Goal: Task Accomplishment & Management: Manage account settings

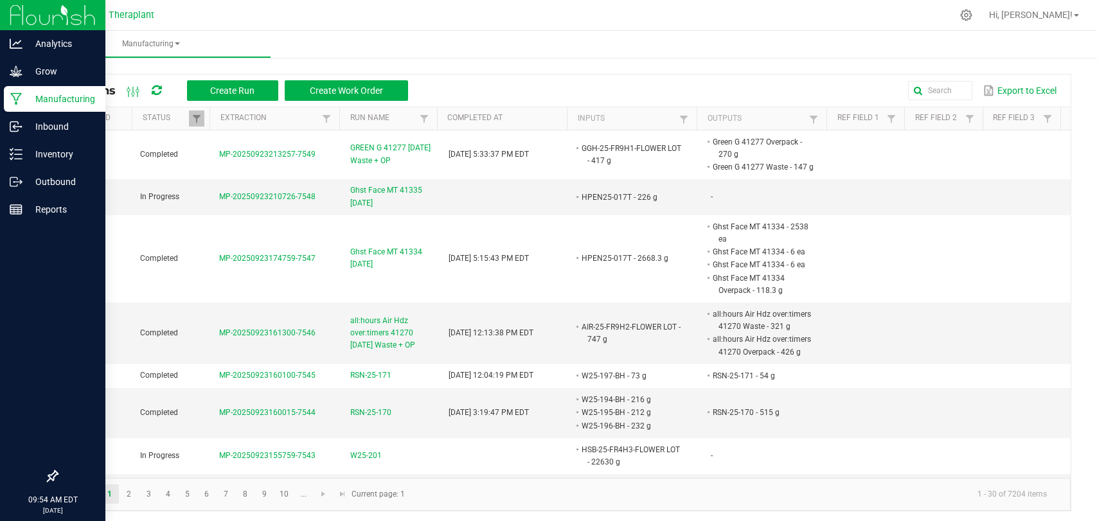
click at [15, 100] on icon at bounding box center [16, 99] width 12 height 12
click at [19, 181] on icon at bounding box center [16, 181] width 13 height 13
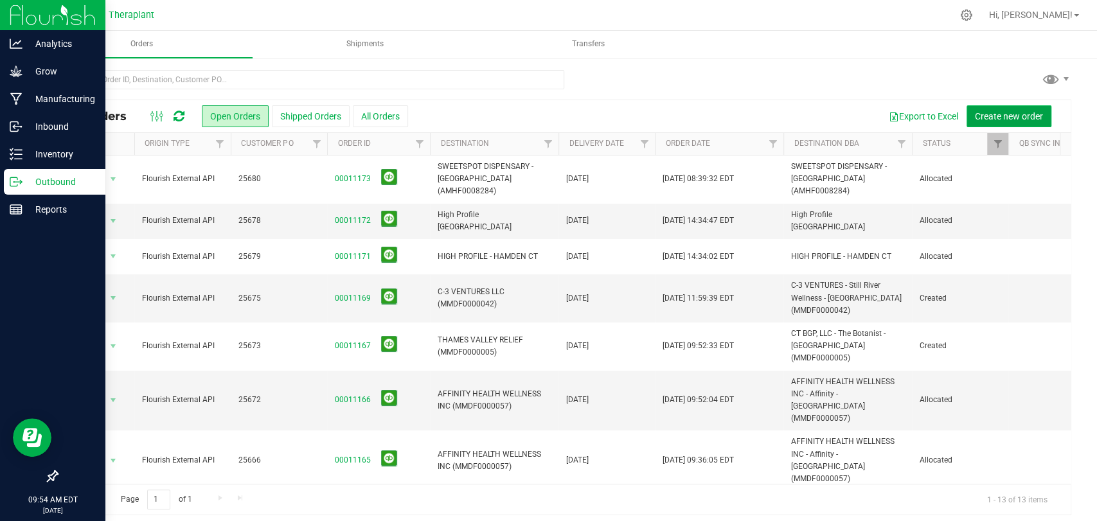
click at [1025, 113] on span "Create new order" at bounding box center [1008, 116] width 68 height 10
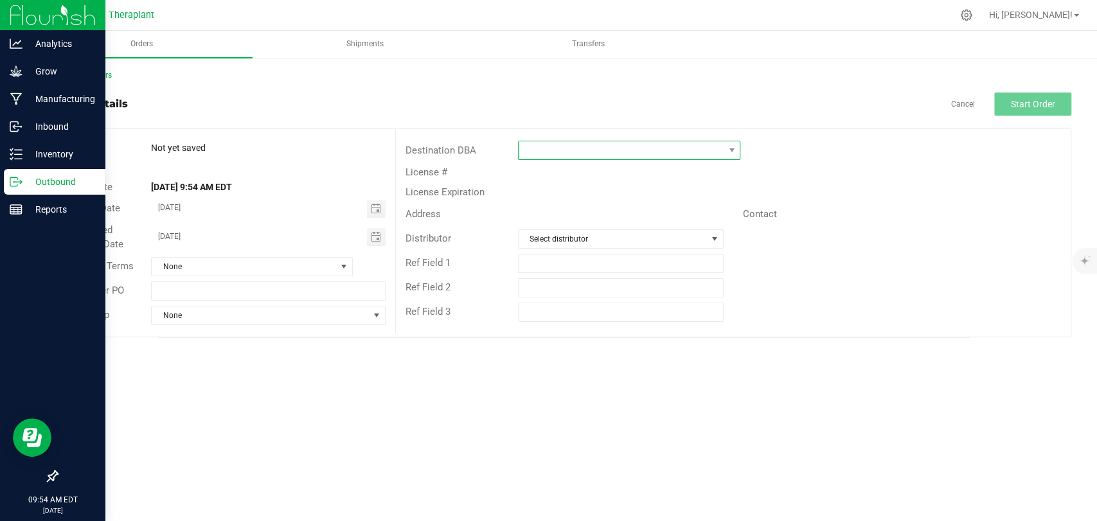
click at [651, 144] on span at bounding box center [620, 150] width 205 height 18
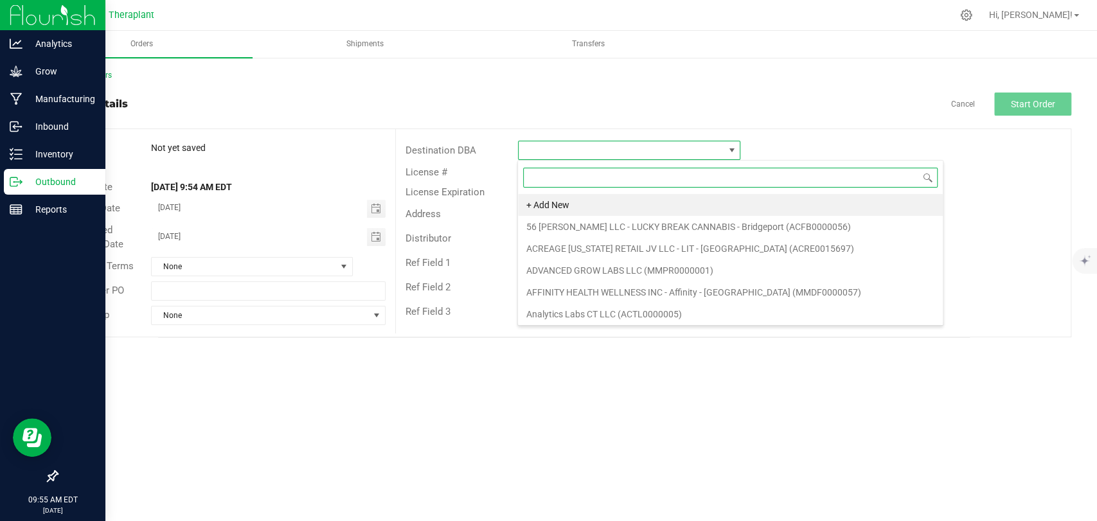
scroll to position [19, 222]
type input "north"
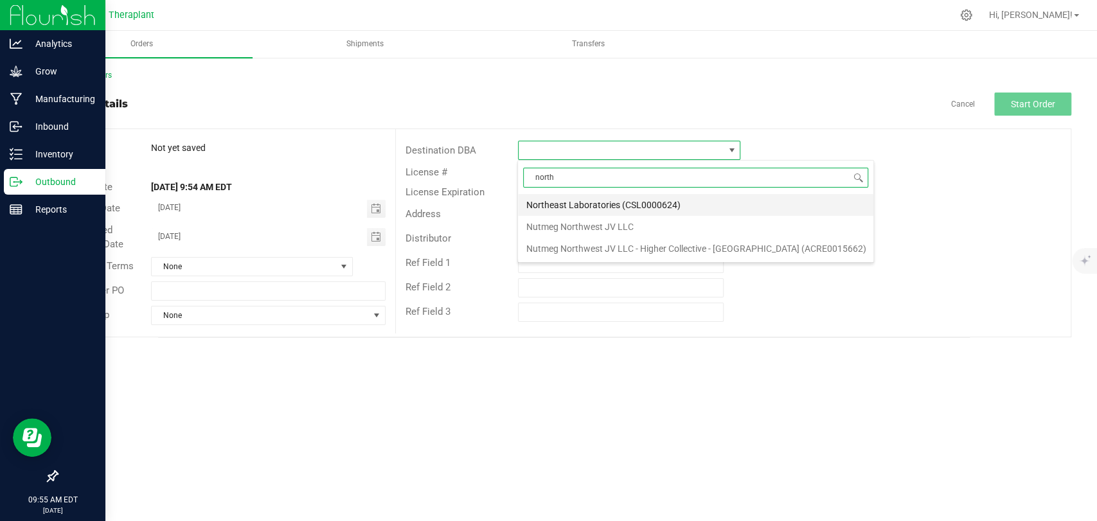
click at [598, 206] on li "Northeast Laboratories (CSL0000624)" at bounding box center [695, 205] width 355 height 22
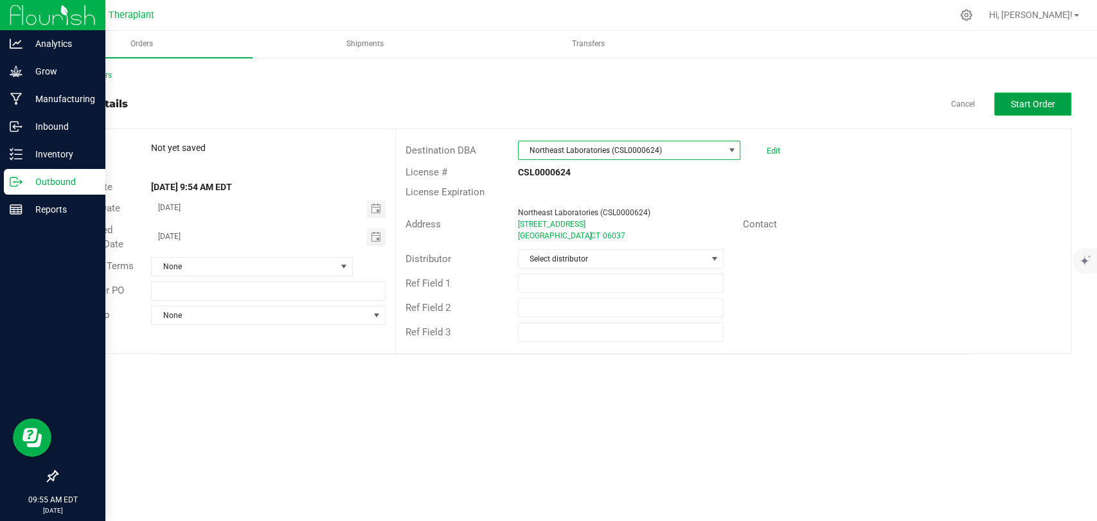
click at [1022, 105] on span "Start Order" at bounding box center [1032, 104] width 44 height 10
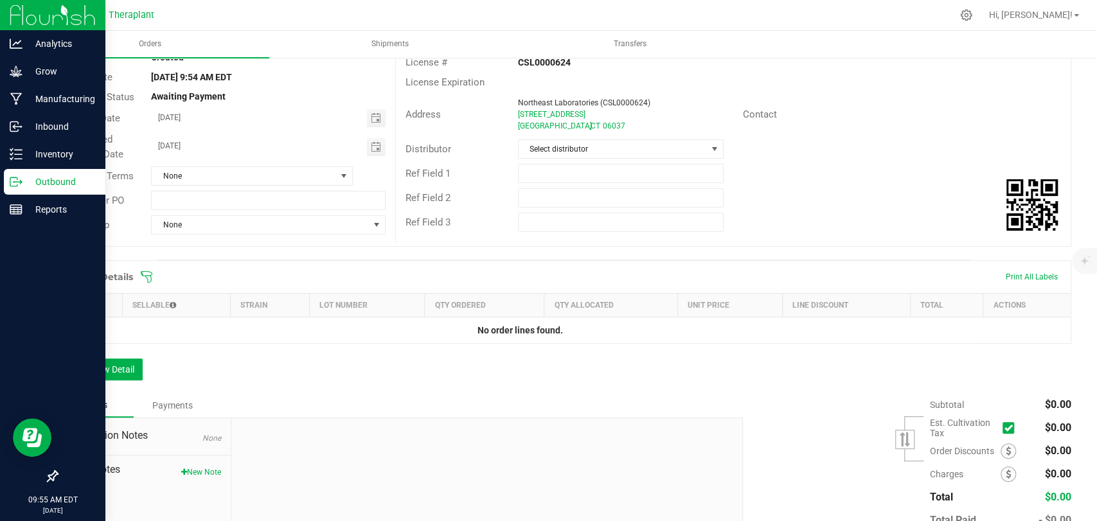
scroll to position [191, 0]
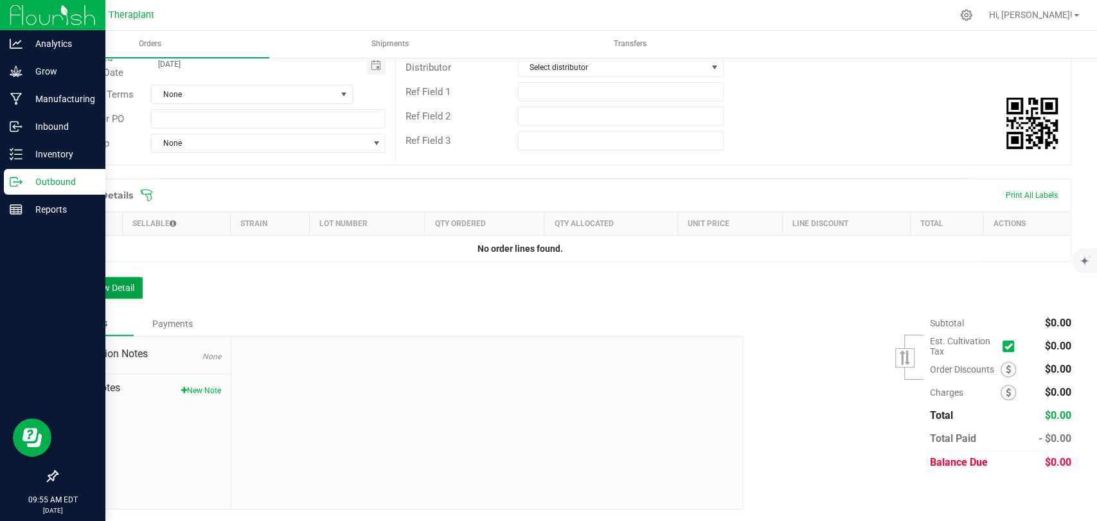
click at [130, 286] on button "Add New Detail" at bounding box center [100, 288] width 86 height 22
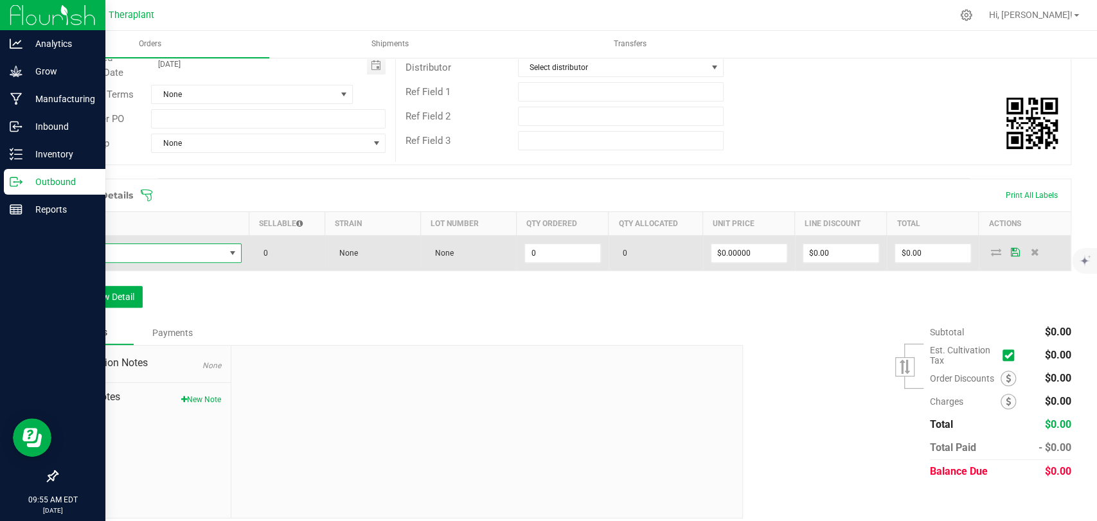
click at [139, 251] on span "NO DATA FOUND" at bounding box center [145, 253] width 159 height 18
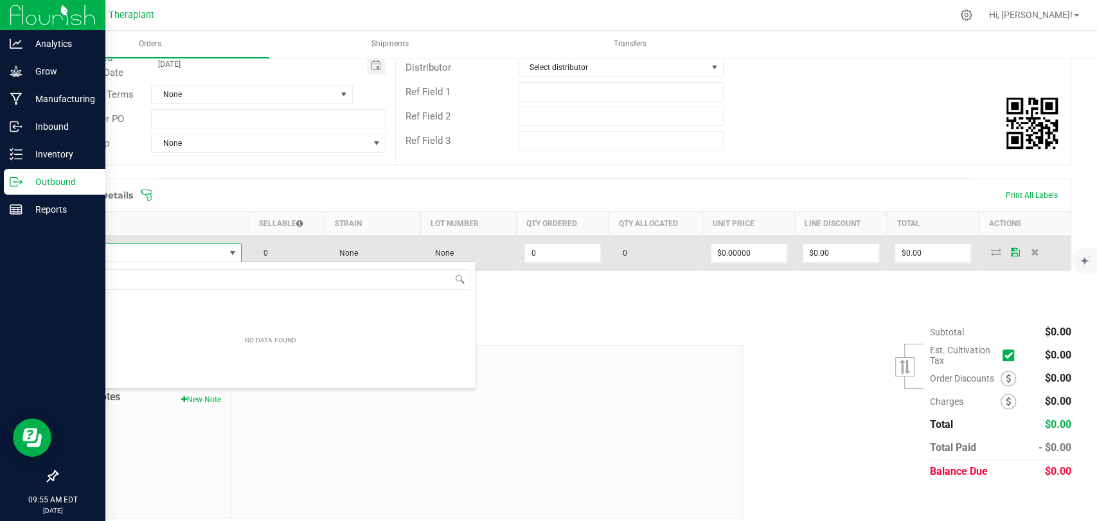
scroll to position [19, 174]
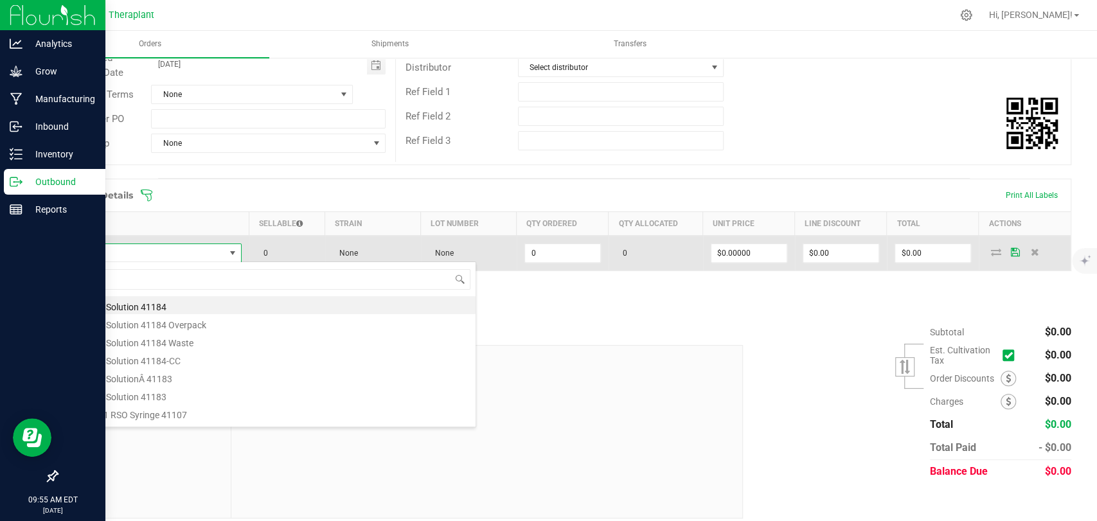
type input "41184"
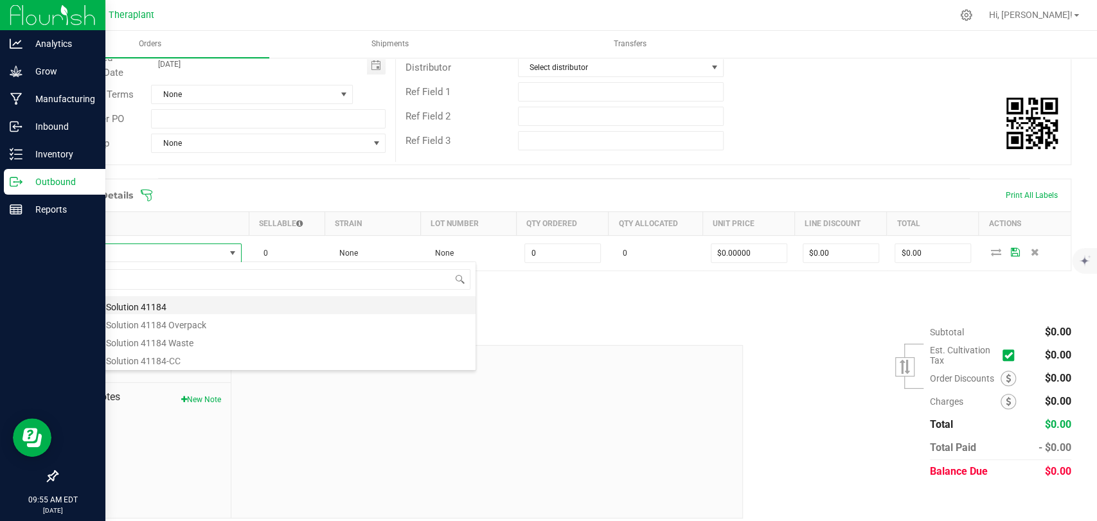
click at [150, 301] on li "1:1 Oral Solution 41184" at bounding box center [271, 305] width 410 height 18
type input "0 ea"
type input "$58.00000"
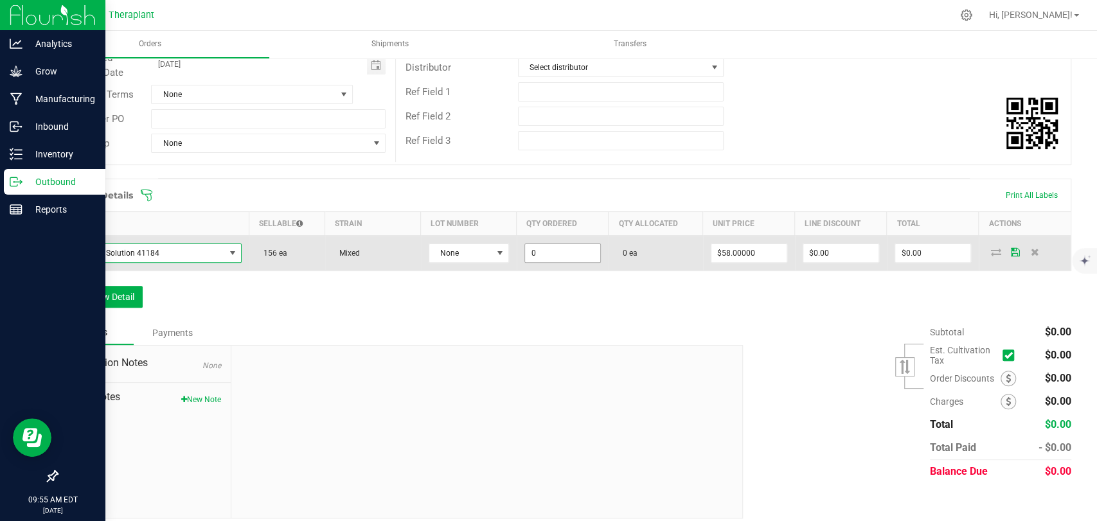
click at [568, 253] on input "0" at bounding box center [562, 253] width 75 height 18
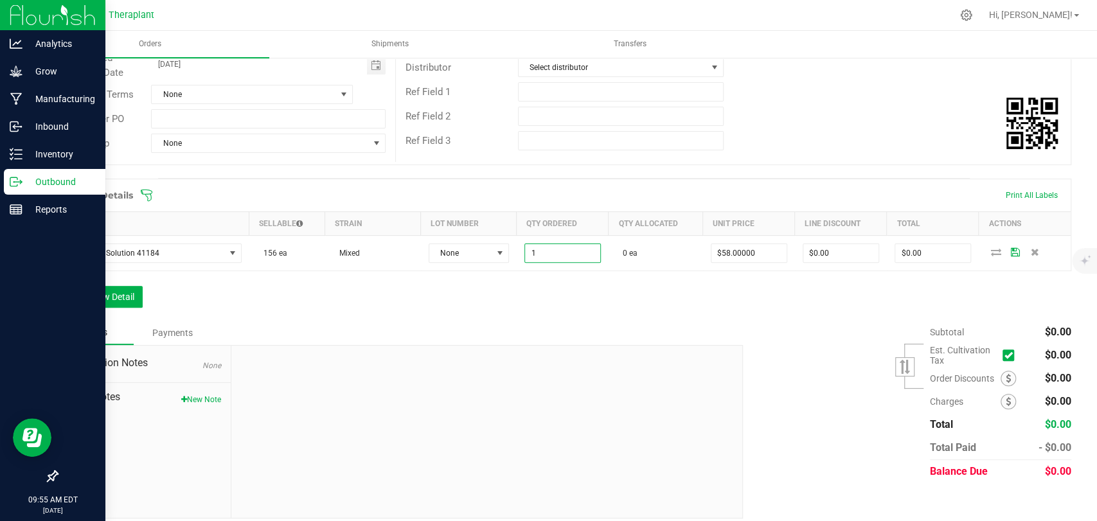
type input "1 ea"
type input "$58.00"
drag, startPoint x: 589, startPoint y: 293, endPoint x: 609, endPoint y: 294, distance: 19.9
click at [589, 294] on div "Order Details Print All Labels Item Sellable Strain Lot Number Qty Ordered Qty …" at bounding box center [564, 250] width 1014 height 142
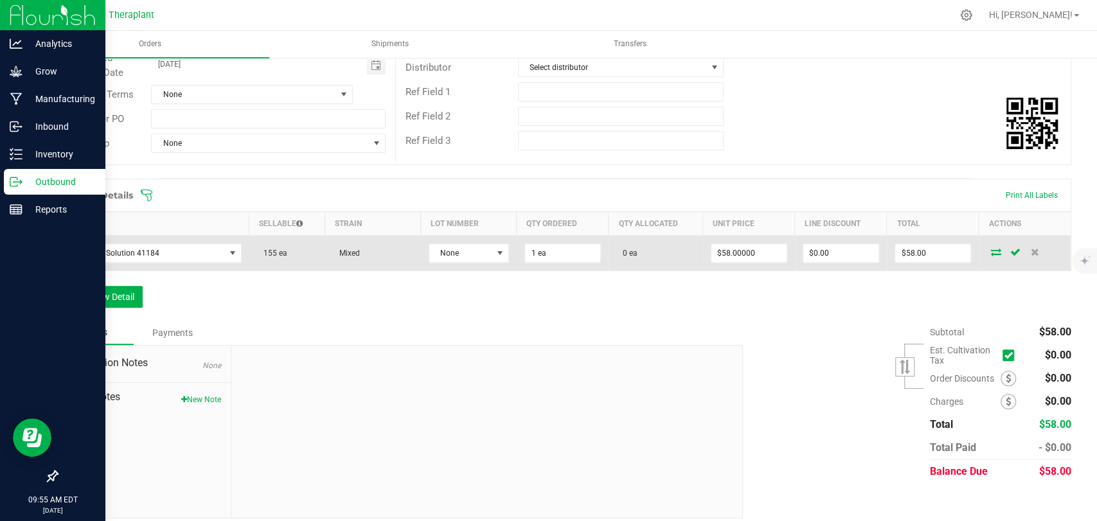
click at [991, 253] on icon at bounding box center [996, 252] width 10 height 8
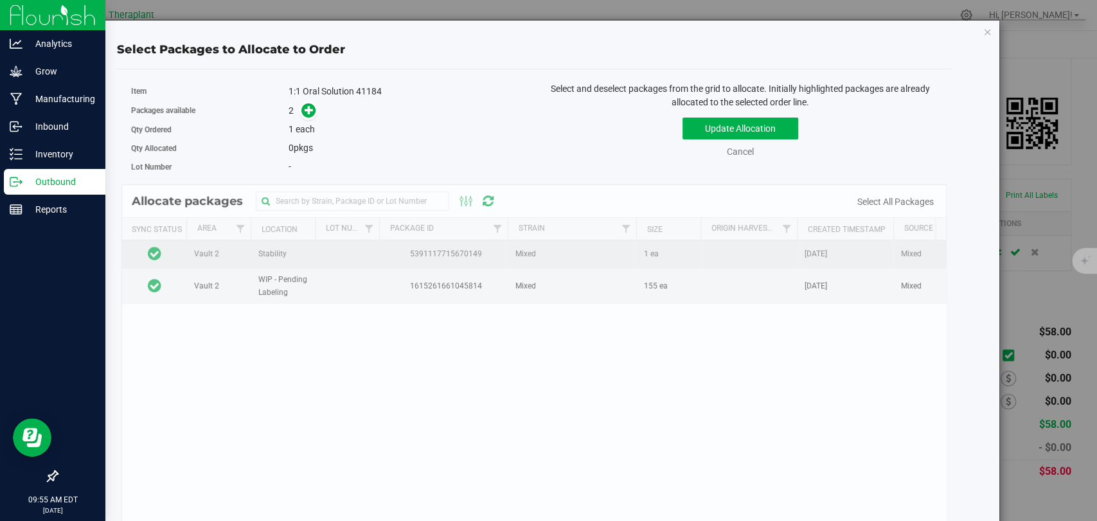
click at [175, 249] on td at bounding box center [154, 254] width 64 height 28
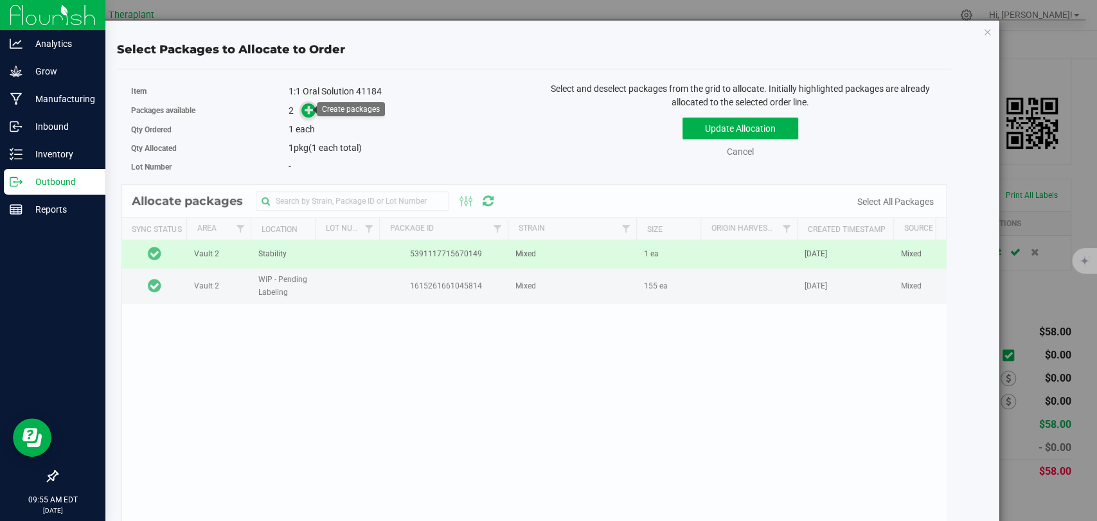
click at [304, 114] on icon at bounding box center [308, 109] width 9 height 9
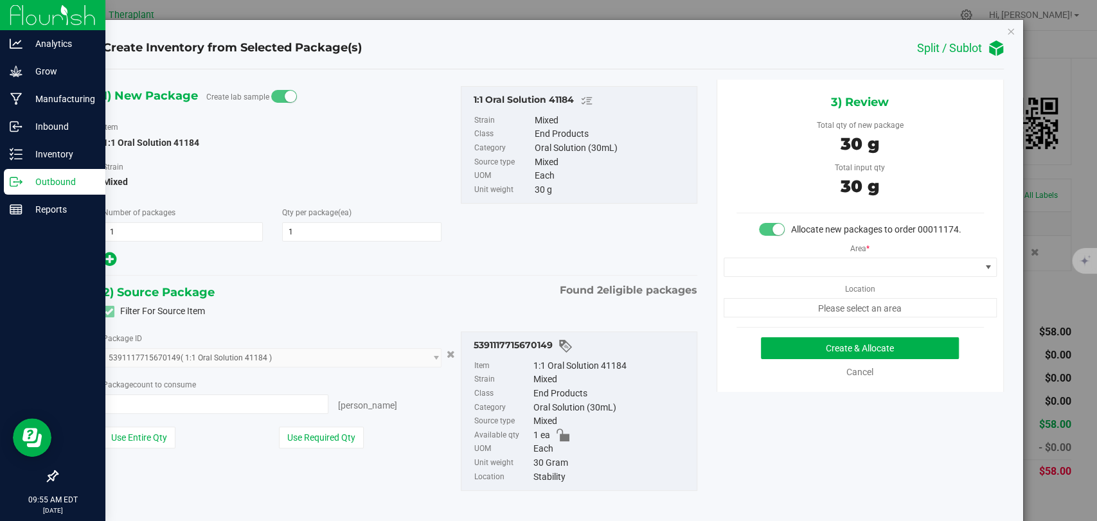
type input "1 ea"
click at [817, 276] on span at bounding box center [852, 267] width 256 height 18
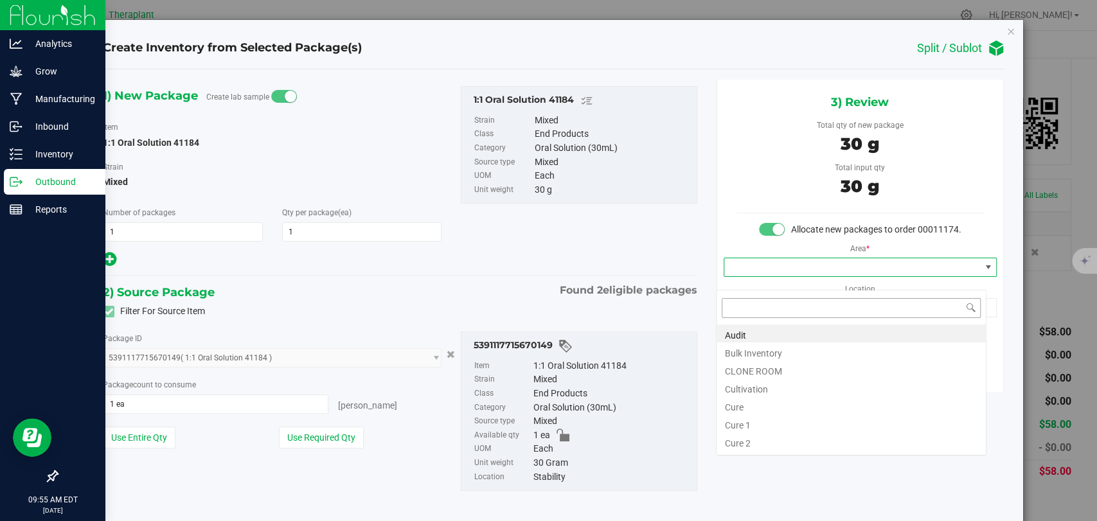
scroll to position [19, 270]
click at [764, 349] on li "Bulk Inventory" at bounding box center [850, 351] width 269 height 18
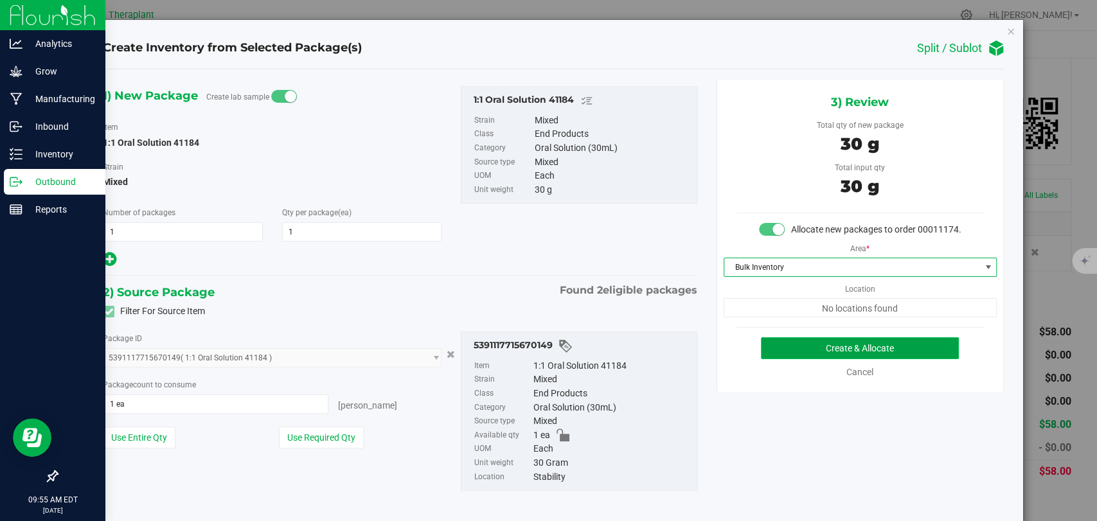
click at [807, 357] on button "Create & Allocate" at bounding box center [860, 348] width 198 height 22
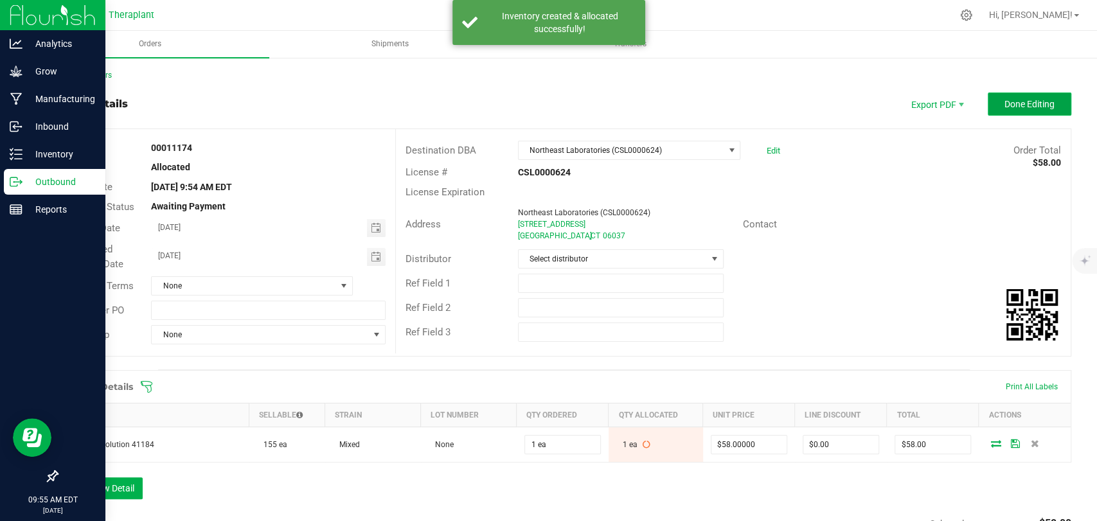
click at [1009, 107] on span "Done Editing" at bounding box center [1029, 104] width 50 height 10
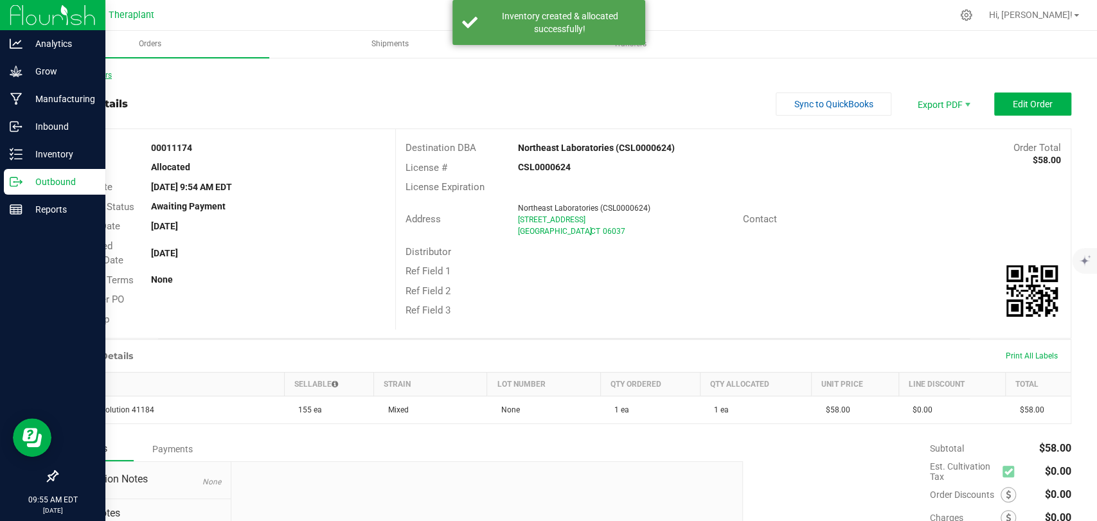
click at [111, 78] on link "Back to Orders" at bounding box center [84, 75] width 55 height 9
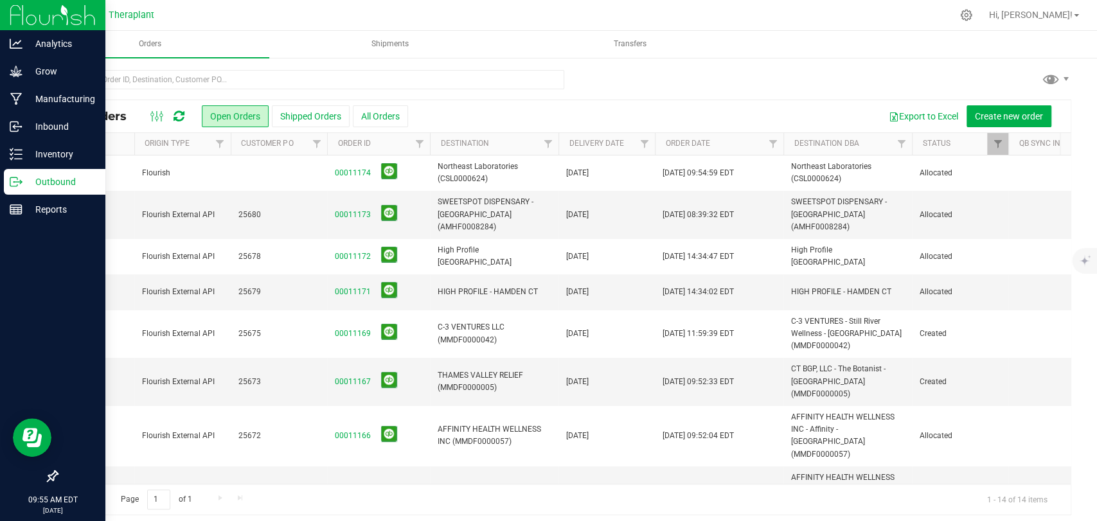
click at [234, 175] on td at bounding box center [279, 172] width 96 height 35
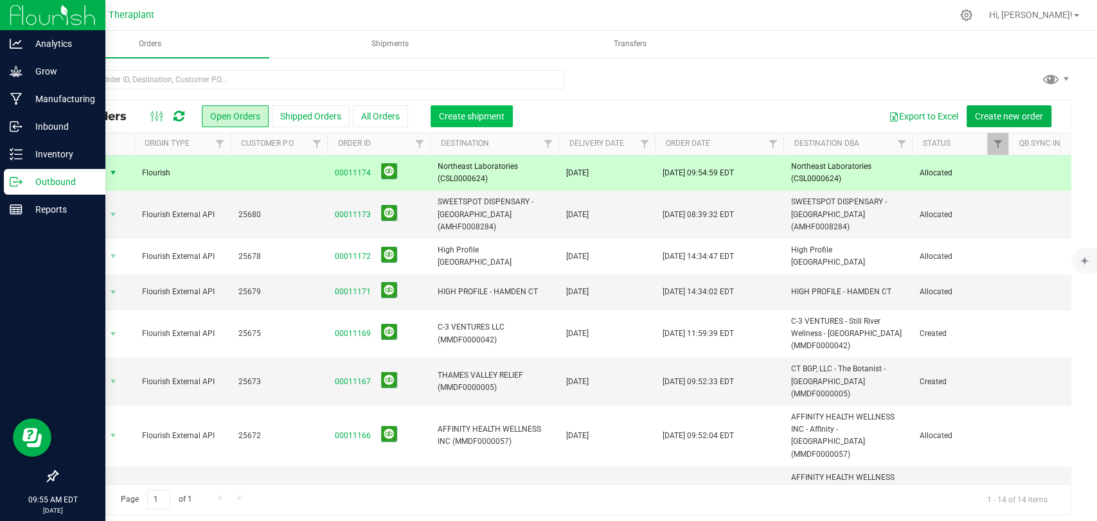
click at [472, 114] on span "Create shipment" at bounding box center [472, 116] width 66 height 10
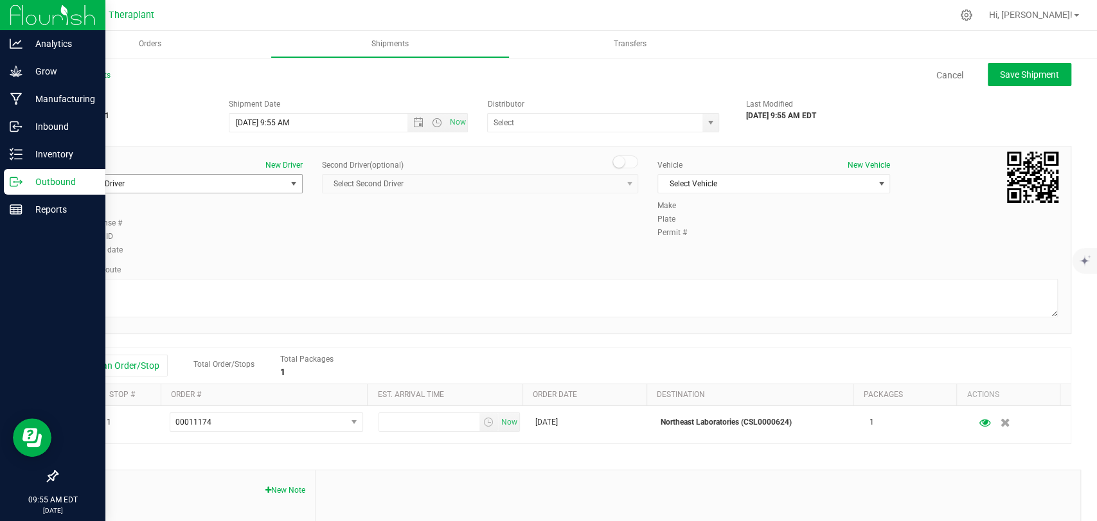
click at [247, 179] on span "Select Driver" at bounding box center [178, 184] width 215 height 18
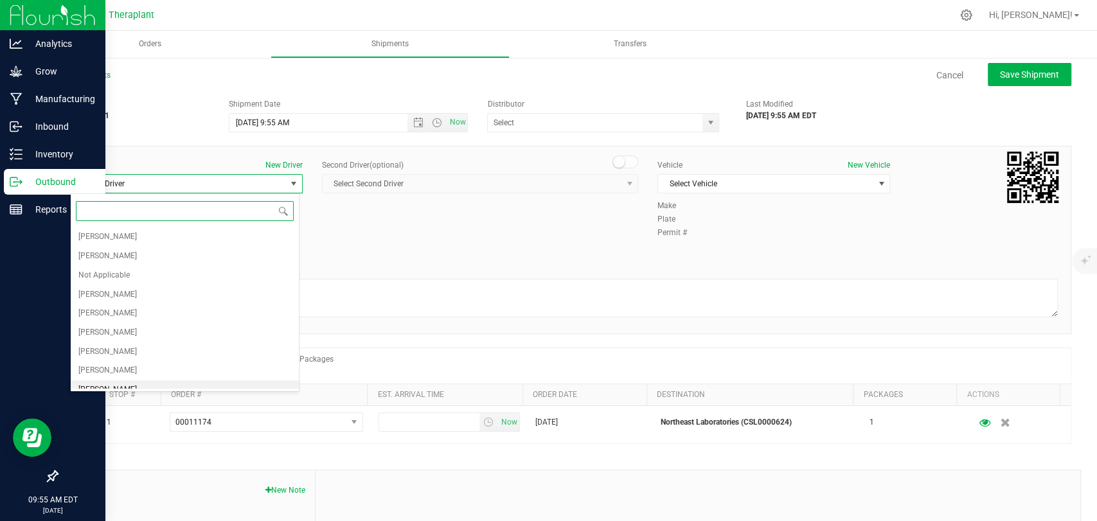
click at [125, 382] on span "Edward Cybulski" at bounding box center [107, 390] width 58 height 17
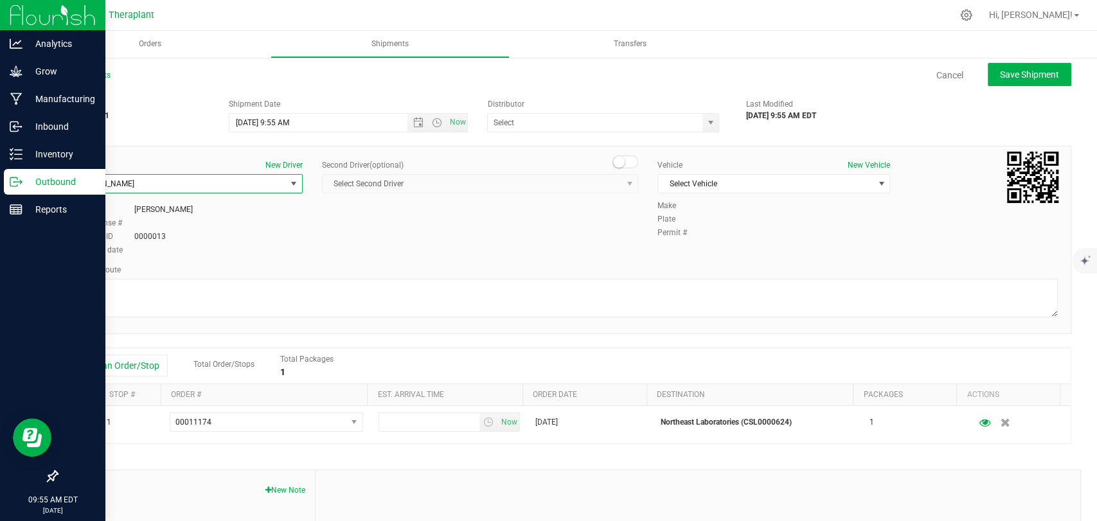
click at [620, 165] on span at bounding box center [625, 161] width 26 height 13
click at [611, 191] on span "Select Second Driver" at bounding box center [471, 184] width 299 height 18
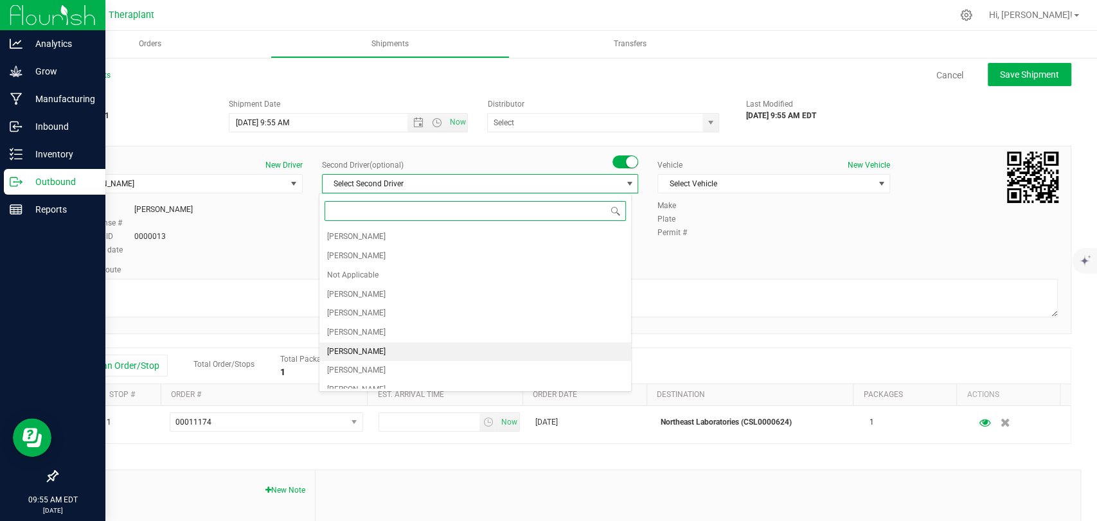
click at [367, 355] on span "Zachary Cannone" at bounding box center [356, 352] width 58 height 17
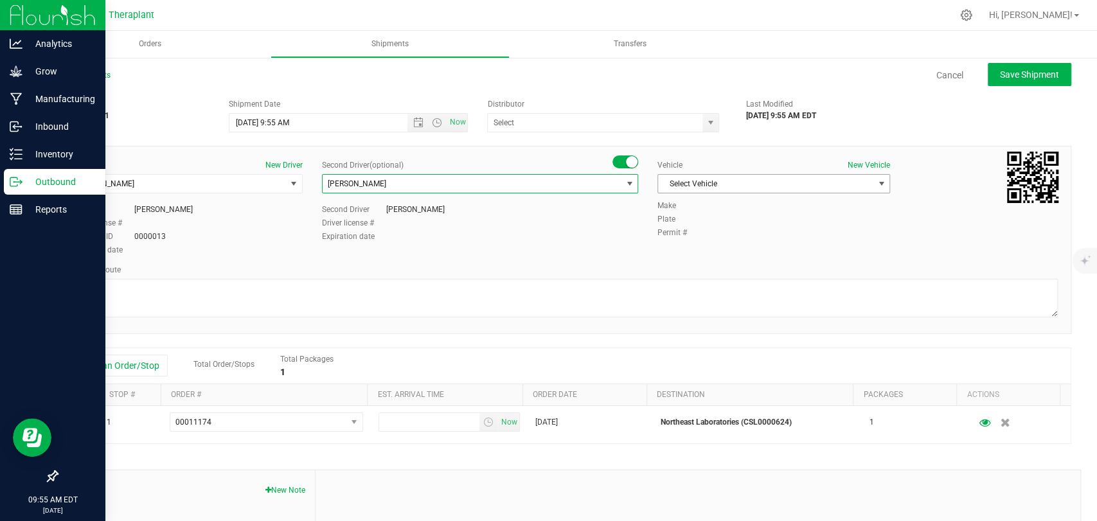
click at [737, 186] on span "Select Vehicle" at bounding box center [765, 184] width 215 height 18
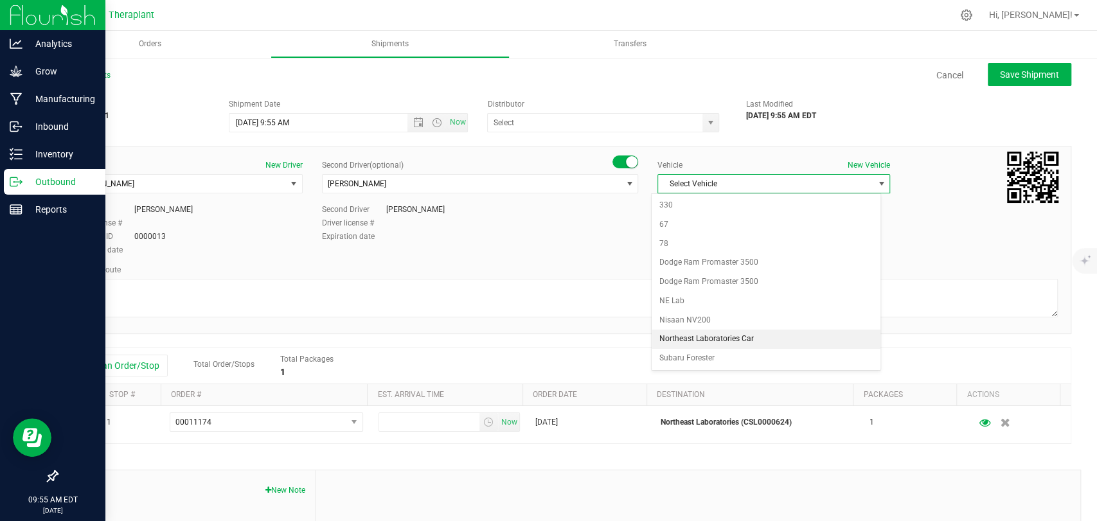
click at [719, 339] on li "Northeast Laboratories Car" at bounding box center [765, 339] width 229 height 19
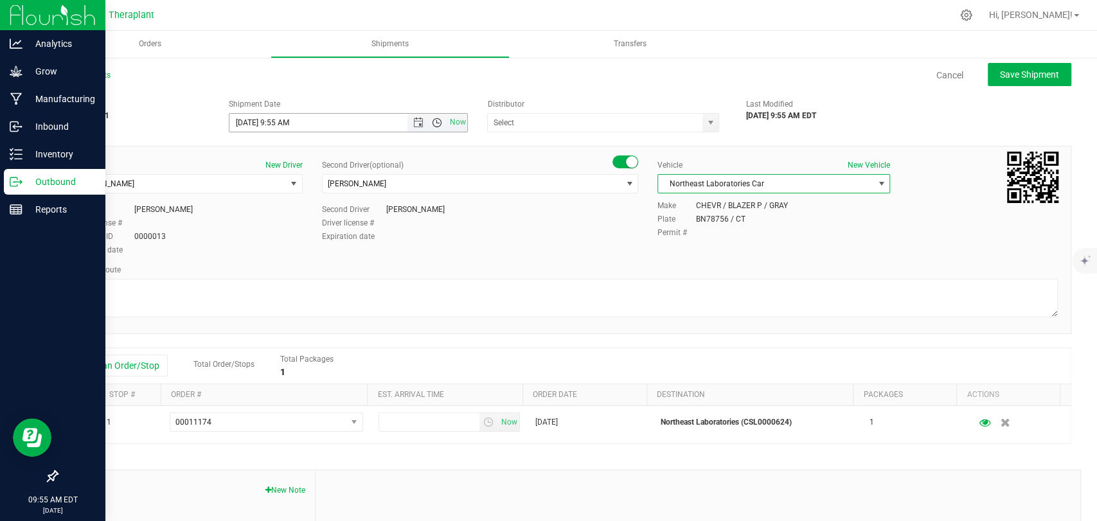
click at [432, 125] on span "Open the time view" at bounding box center [437, 123] width 10 height 10
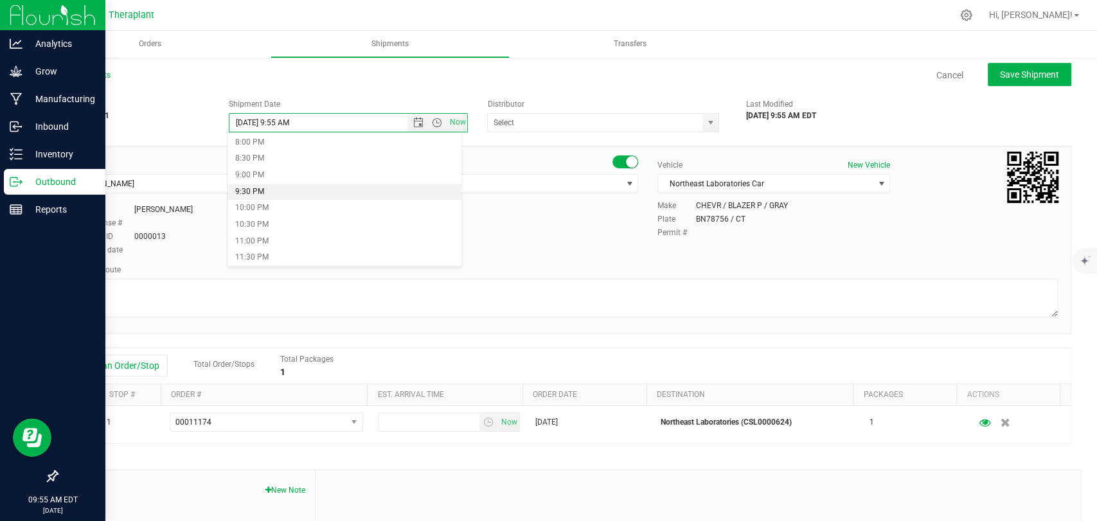
scroll to position [590, 0]
click at [269, 244] on li "9:00 PM" at bounding box center [344, 246] width 234 height 17
type input "9/24/2025 9:00 PM"
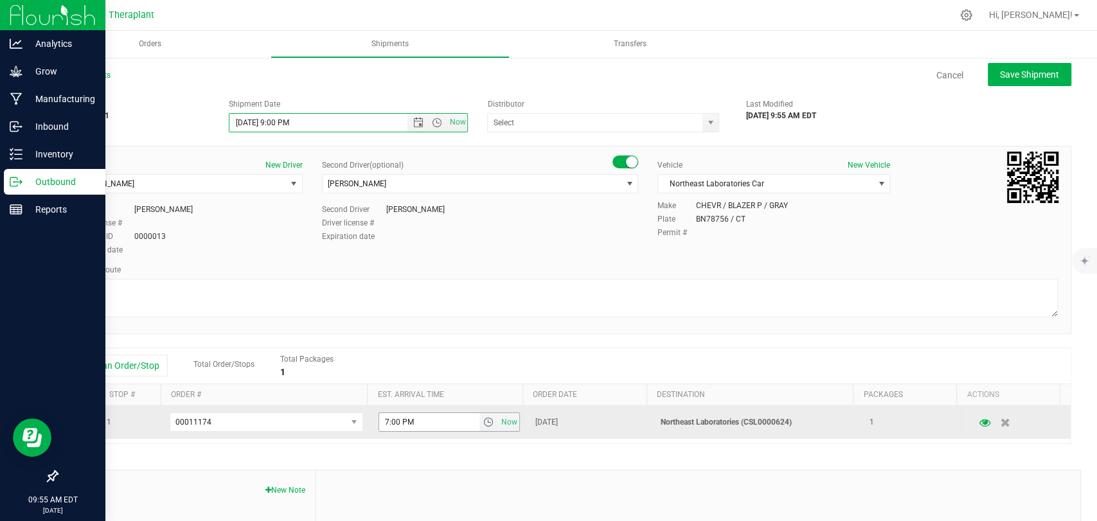
click at [482, 419] on span "select" at bounding box center [487, 422] width 10 height 10
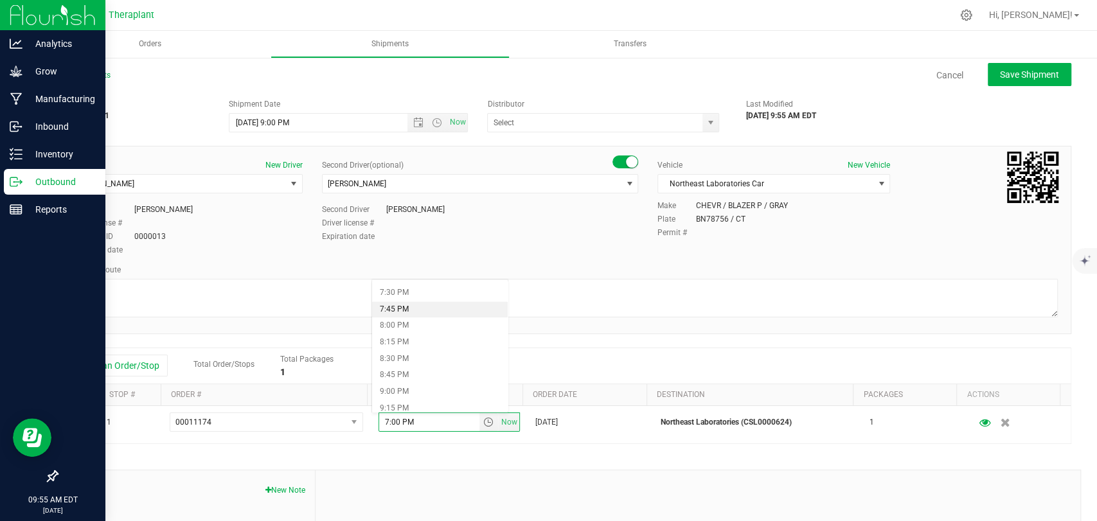
scroll to position [1356, 0]
click at [405, 350] on li "9:30 PM" at bounding box center [440, 353] width 136 height 17
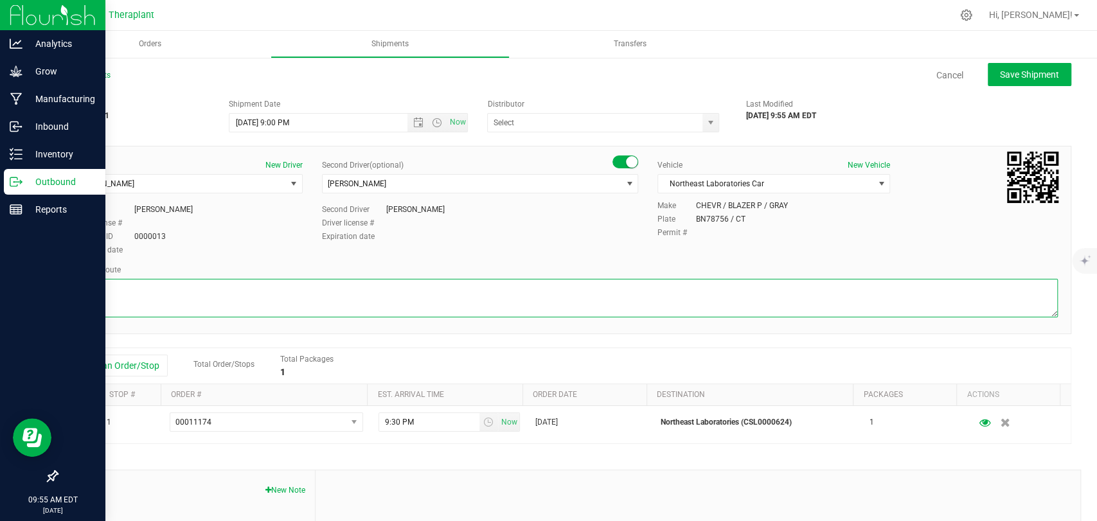
click at [371, 313] on textarea at bounding box center [563, 298] width 987 height 39
click at [213, 294] on textarea at bounding box center [563, 298] width 987 height 39
paste textarea "CT-8 S from CT-262, I-84 E, I-691 E, then I-91 N to State Hwy 411, Exit 23, Lef…"
click at [456, 290] on textarea at bounding box center [563, 298] width 987 height 39
click at [454, 290] on textarea at bounding box center [563, 298] width 987 height 39
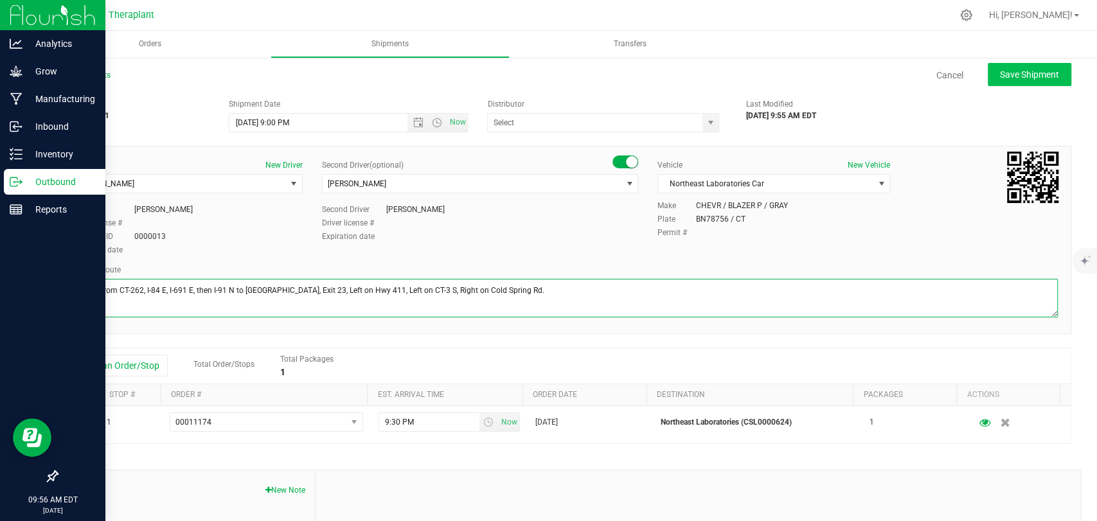
type textarea "CT-8 S from CT-262, I-84 E, I-691 E, then I-91 N to State Hwy 411, Exit 23, Lef…"
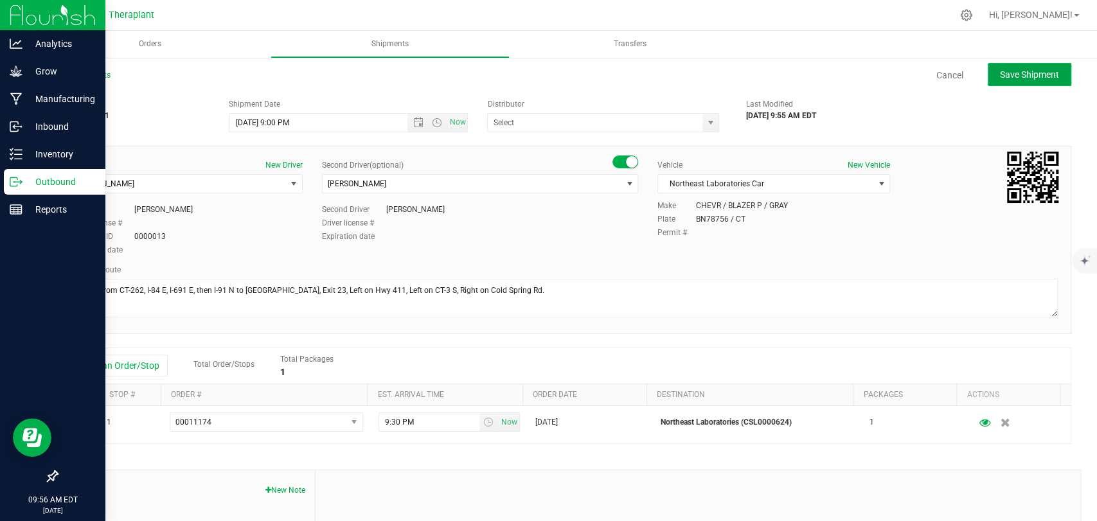
click at [1028, 70] on span "Save Shipment" at bounding box center [1029, 74] width 59 height 10
type input "9/25/2025 1:00 AM"
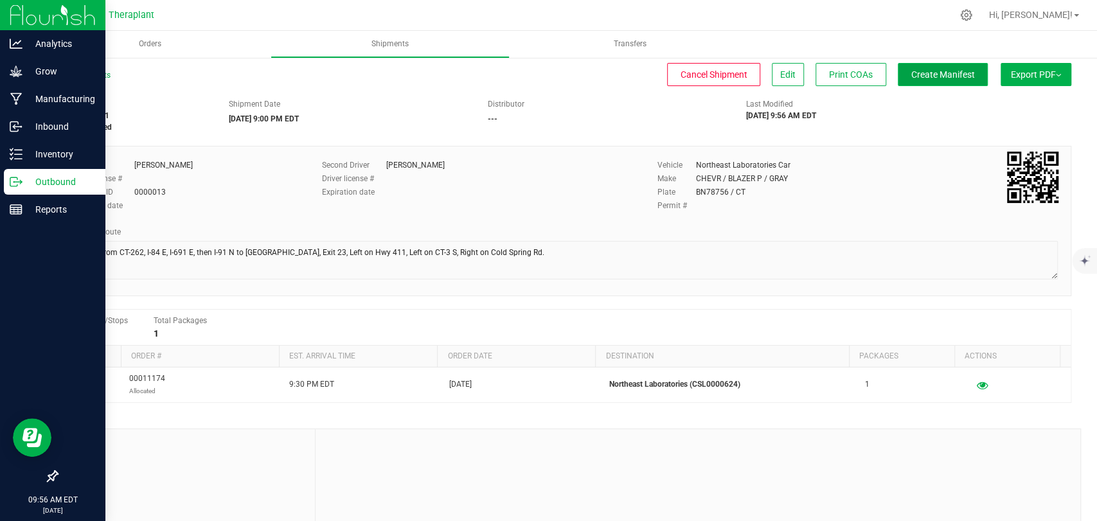
click at [940, 69] on span "Create Manifest" at bounding box center [943, 74] width 64 height 10
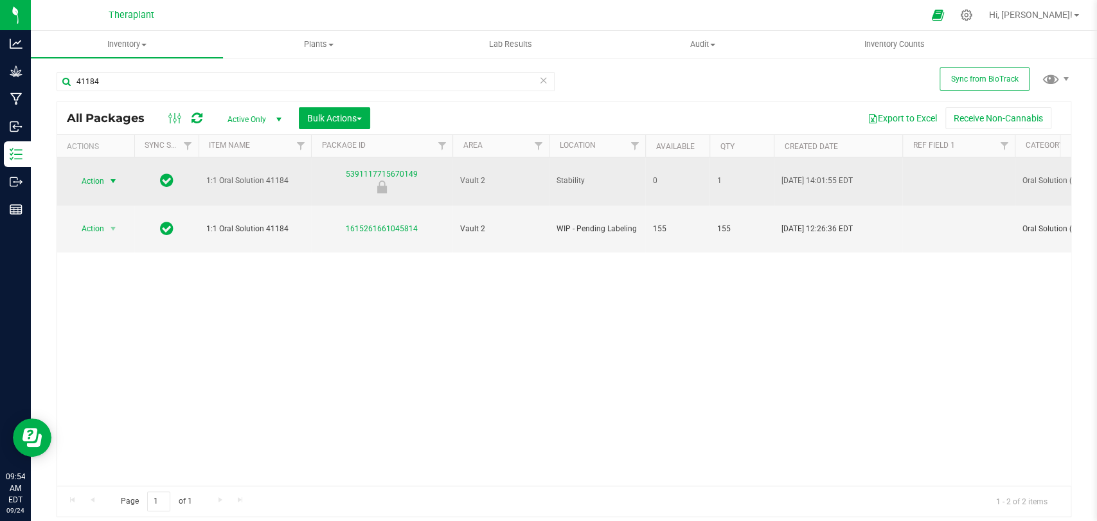
type input "41184"
click at [95, 172] on span "Action" at bounding box center [87, 181] width 35 height 18
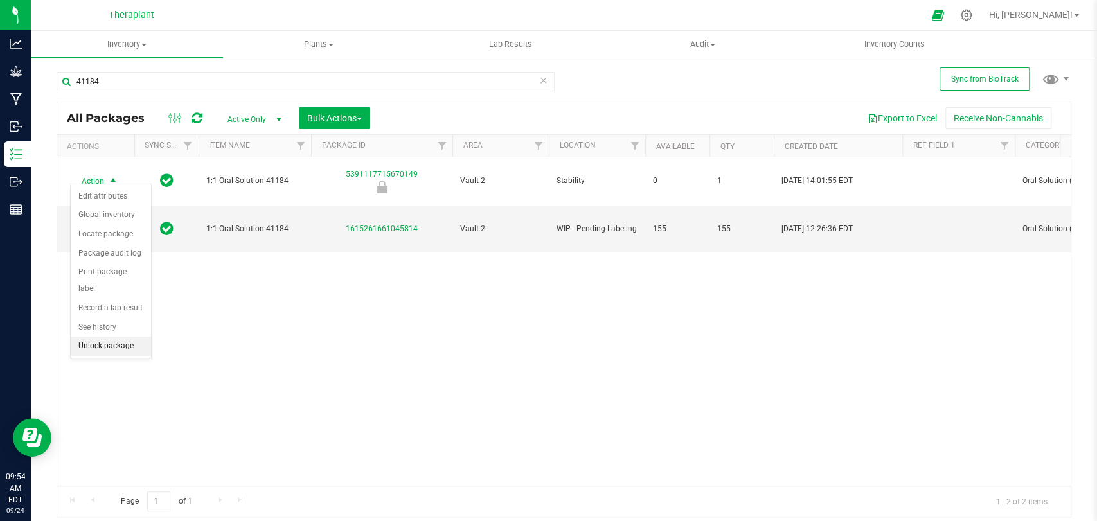
click at [112, 348] on li "Unlock package" at bounding box center [111, 346] width 80 height 19
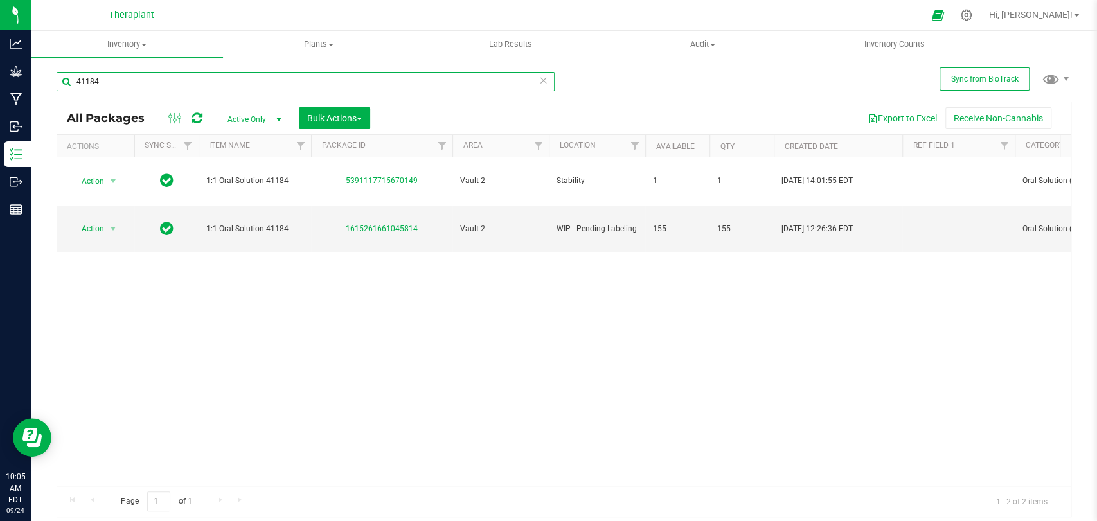
click at [141, 76] on input "41184" at bounding box center [306, 81] width 498 height 19
type input "4"
type input "I"
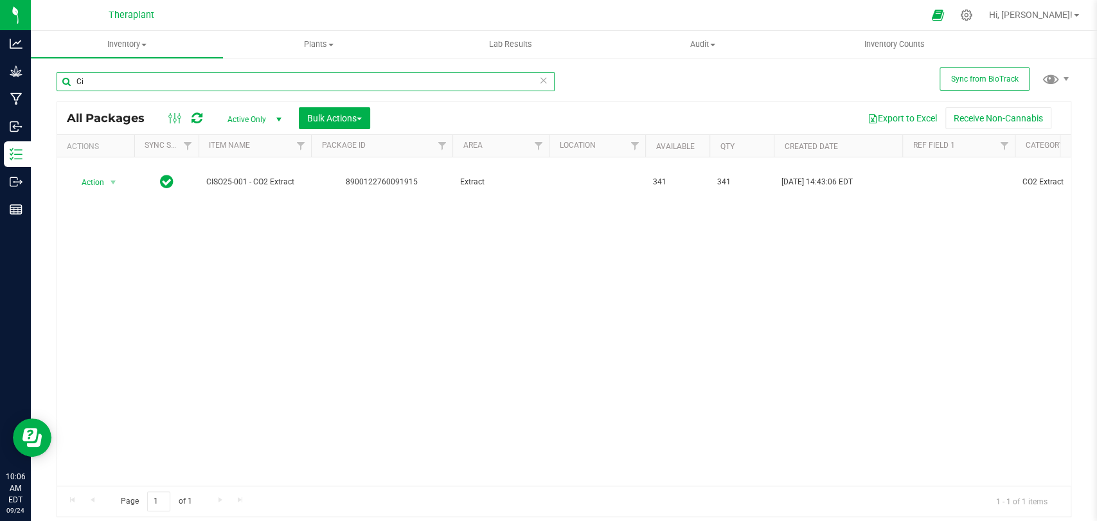
type input "C"
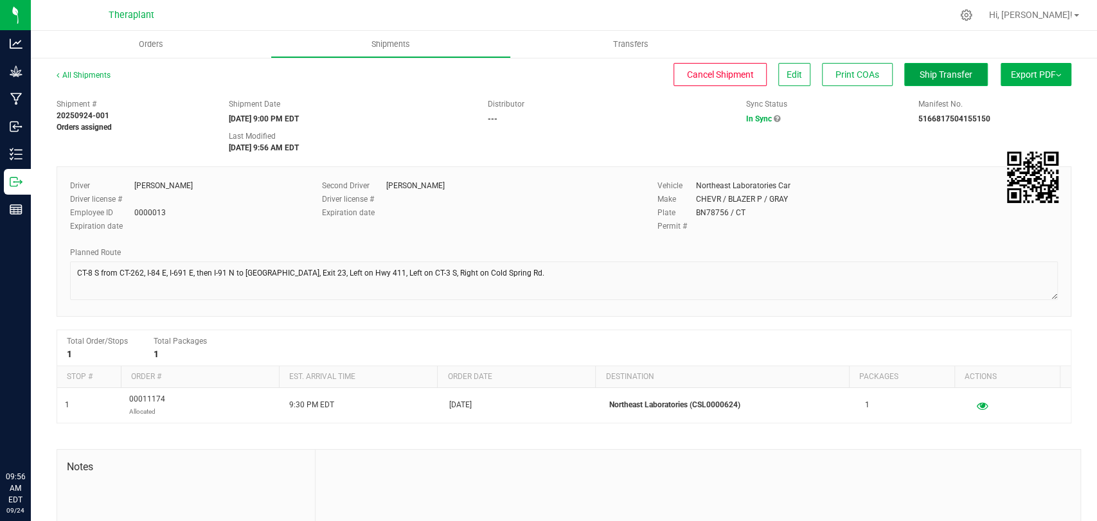
click at [919, 73] on span "Ship Transfer" at bounding box center [945, 74] width 53 height 10
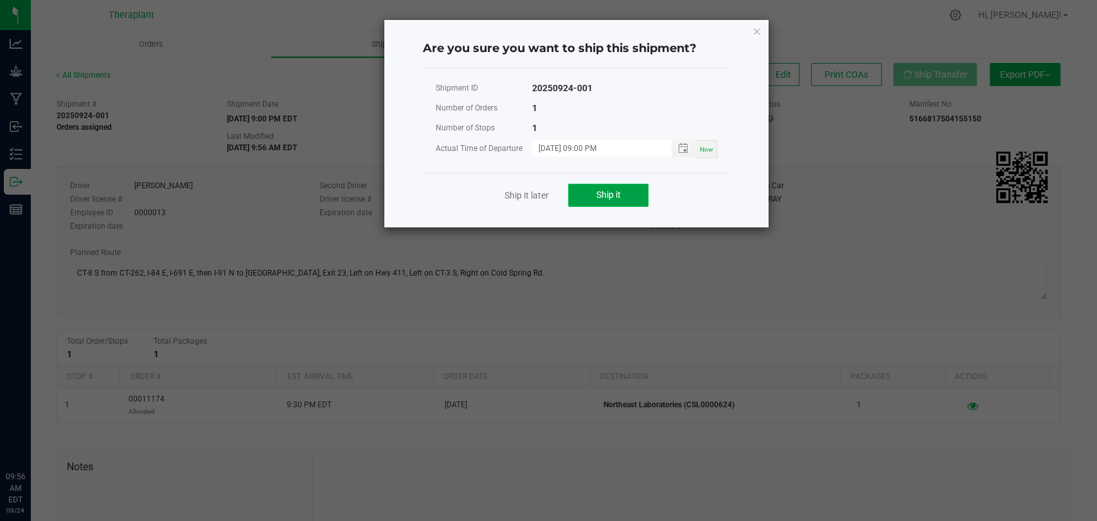
click at [627, 186] on button "Ship it" at bounding box center [608, 195] width 80 height 23
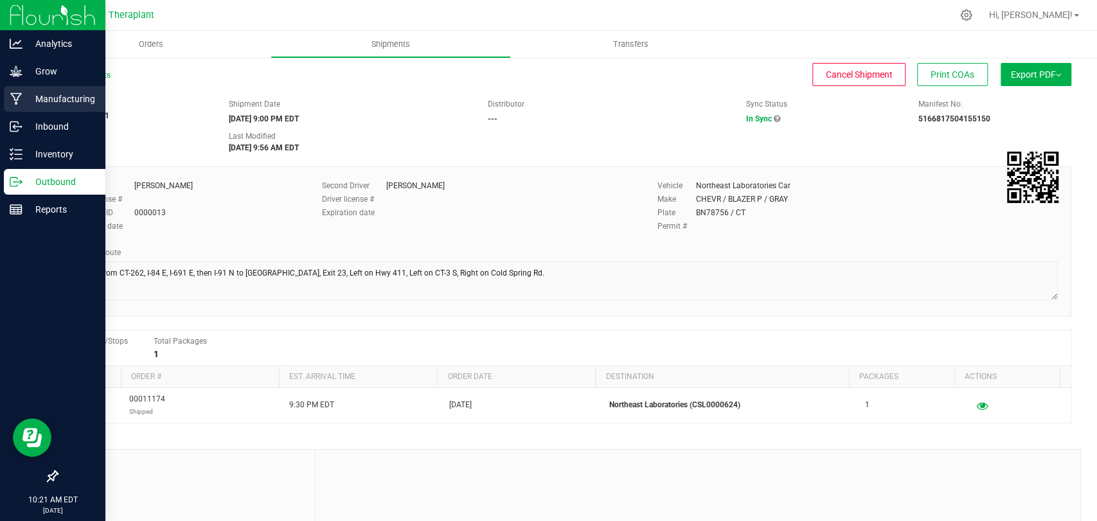
click at [18, 100] on icon at bounding box center [16, 99] width 12 height 12
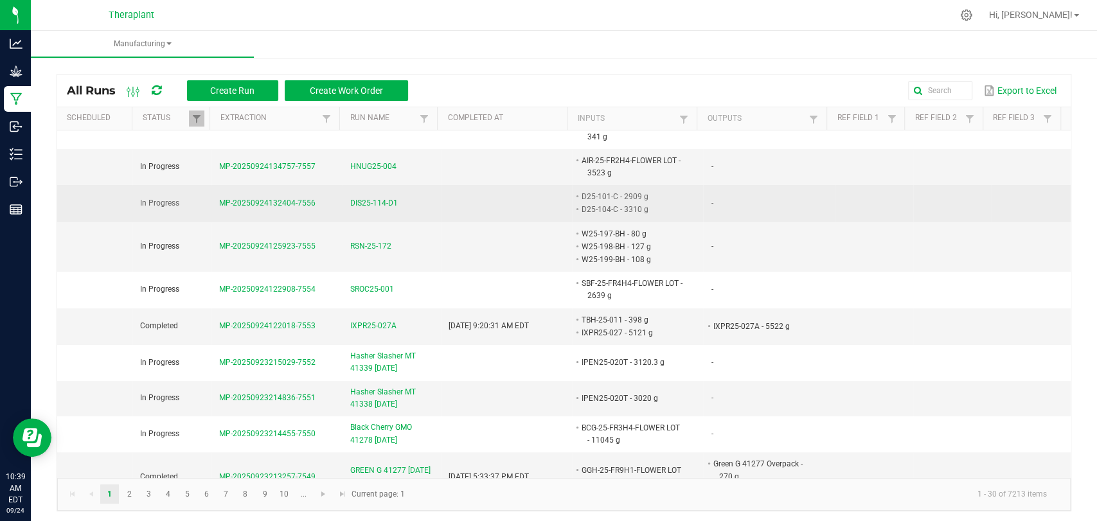
scroll to position [71, 0]
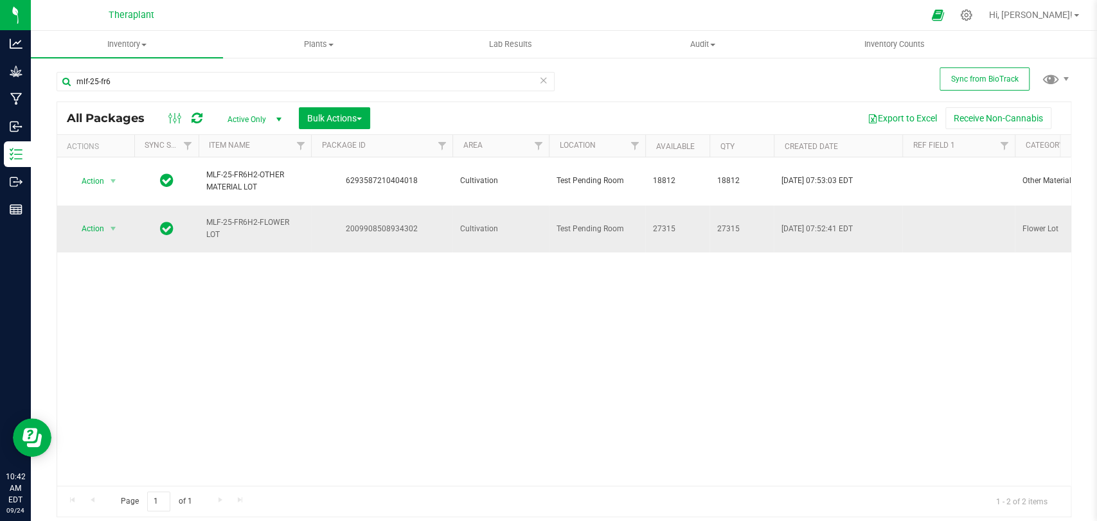
type input "mlf-25-fr6"
drag, startPoint x: 418, startPoint y: 212, endPoint x: 342, endPoint y: 209, distance: 76.5
click at [340, 223] on div "2009908508934302" at bounding box center [381, 229] width 145 height 12
copy div "2009908508934302"
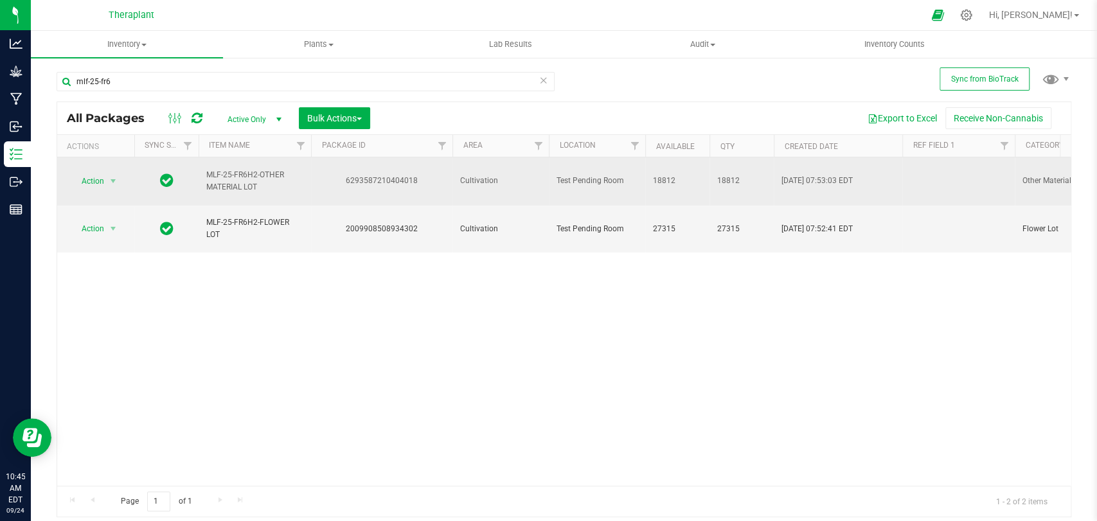
drag, startPoint x: 420, startPoint y: 177, endPoint x: 340, endPoint y: 181, distance: 80.4
click at [340, 181] on td "6293587210404018" at bounding box center [381, 181] width 141 height 48
copy div "6293587210404018"
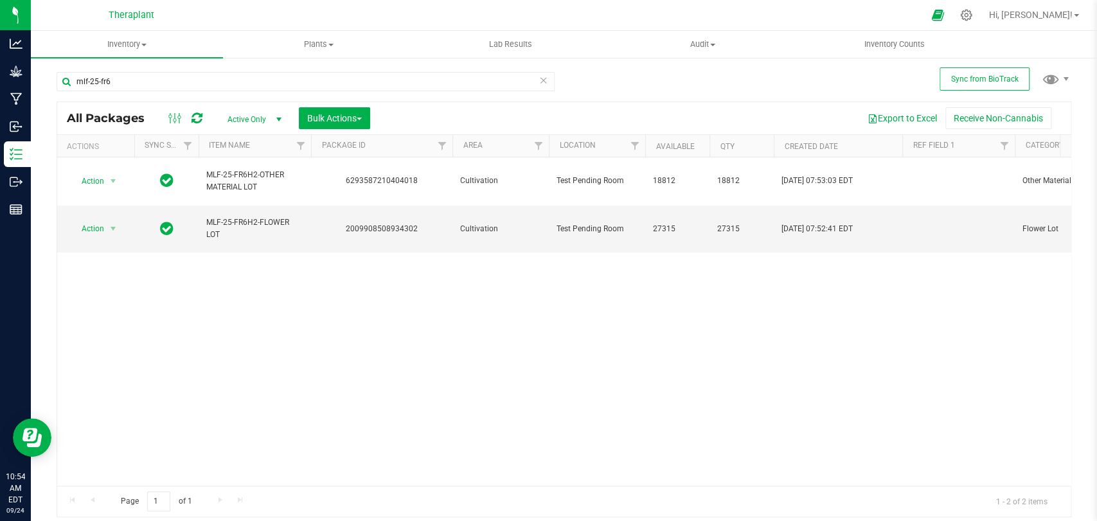
click at [540, 82] on icon at bounding box center [543, 79] width 9 height 15
